Goal: Information Seeking & Learning: Learn about a topic

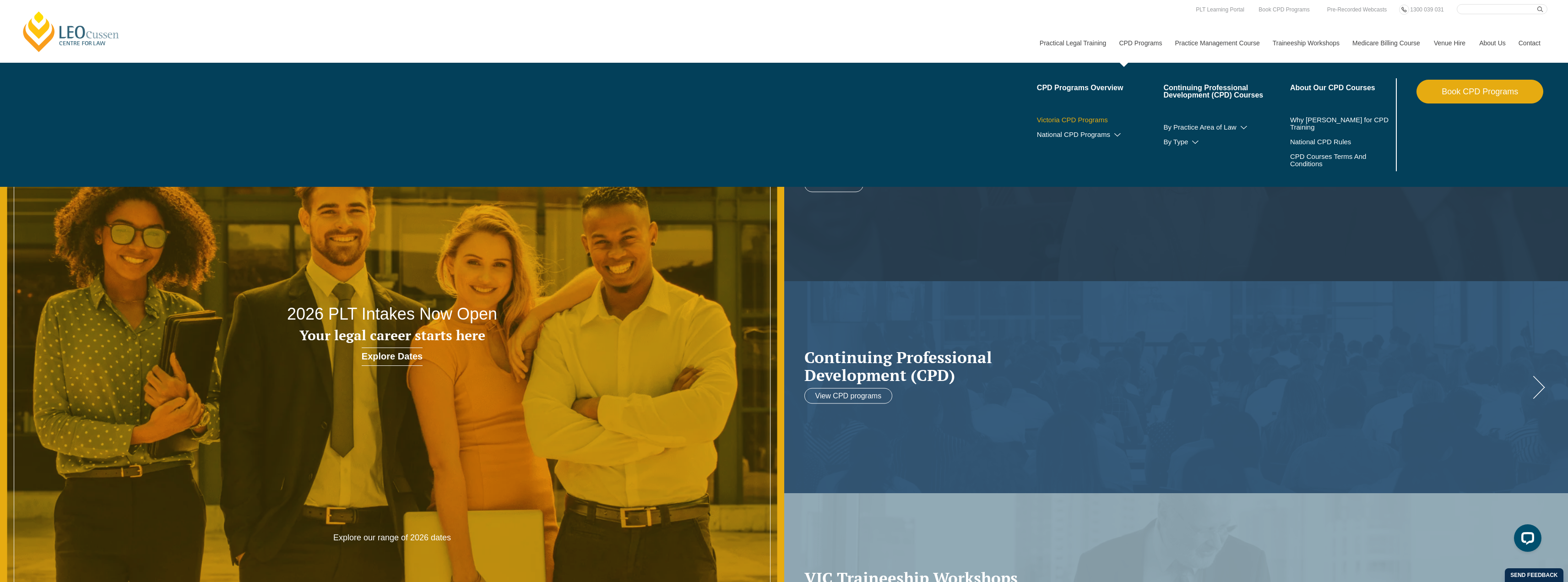
click at [1071, 121] on link "Victoria CPD Programs" at bounding box center [1101, 120] width 127 height 7
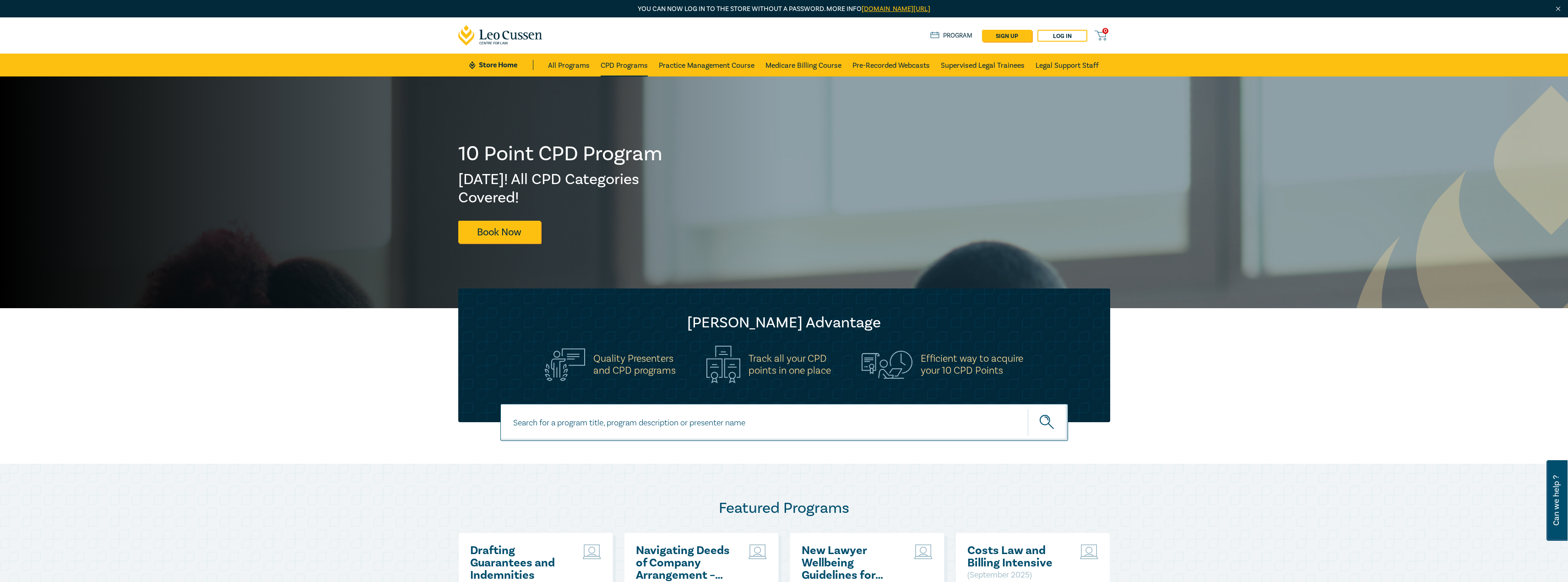
click at [627, 63] on link "CPD Programs" at bounding box center [624, 65] width 47 height 23
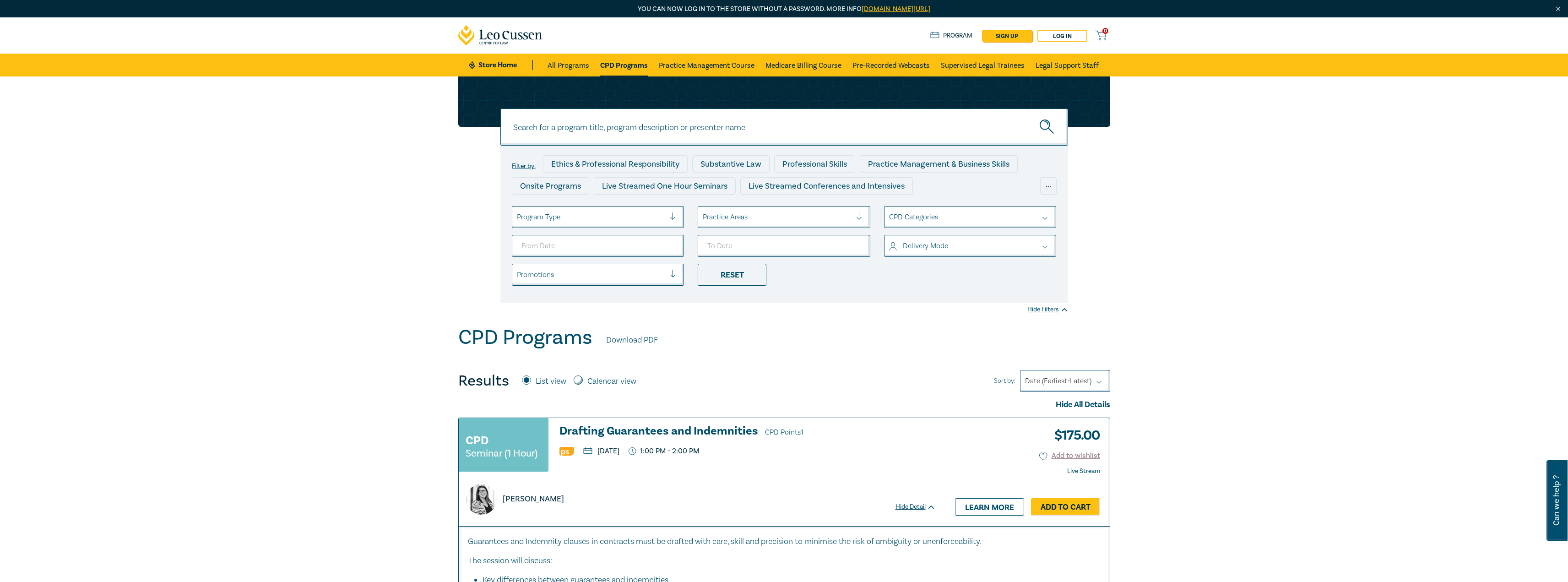
click at [623, 432] on h3 "Drafting Guarantees and Indemnities CPD Points 1" at bounding box center [747, 432] width 376 height 14
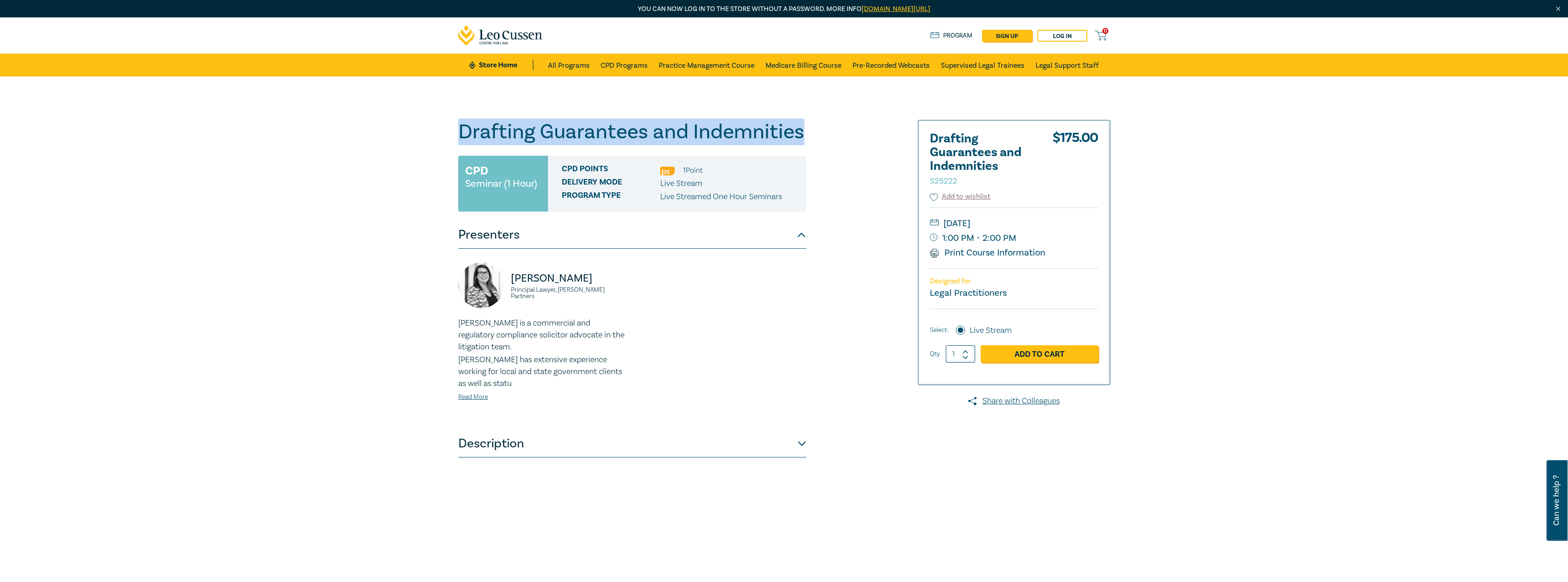
drag, startPoint x: 804, startPoint y: 131, endPoint x: 461, endPoint y: 136, distance: 343.0
click at [461, 136] on h1 "Drafting Guarantees and Indemnities S25222" at bounding box center [632, 131] width 348 height 24
copy h1 "Drafting Guarantees and Indemnities"
